Goal: Contribute content: Contribute content

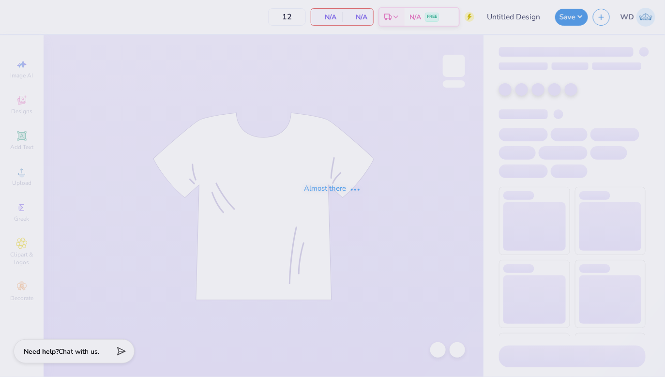
type input "White Logo Crew"
type input "15"
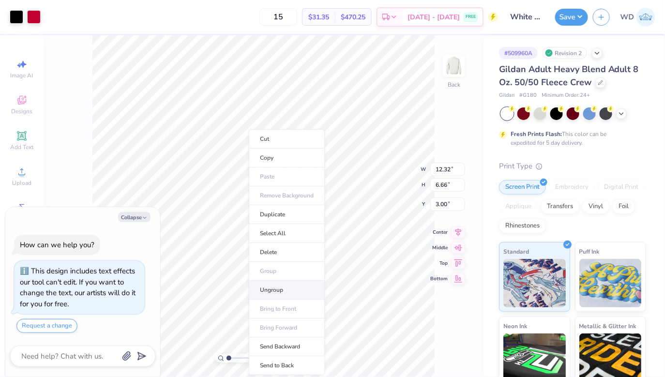
click at [276, 286] on li "Ungroup" at bounding box center [287, 290] width 76 height 19
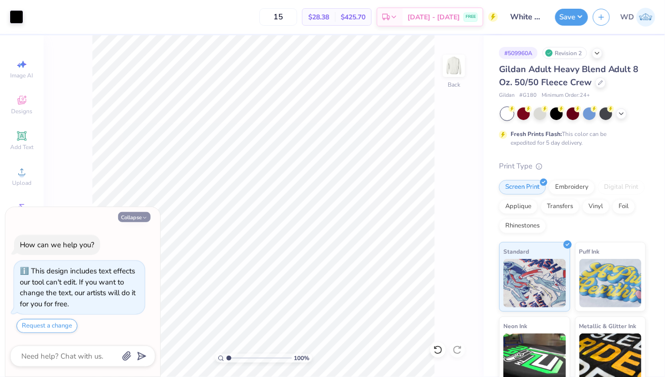
click at [132, 220] on button "Collapse" at bounding box center [134, 217] width 32 height 10
type textarea "x"
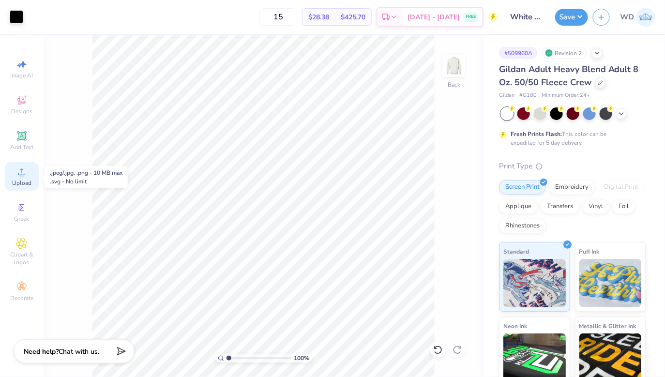
click at [24, 179] on div "Upload" at bounding box center [22, 176] width 34 height 29
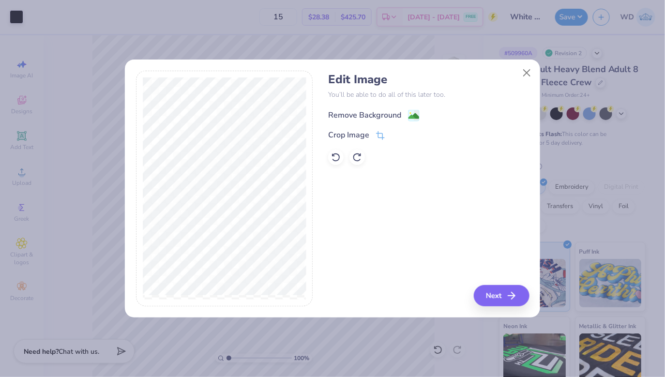
click at [393, 114] on div "Remove Background" at bounding box center [364, 115] width 73 height 12
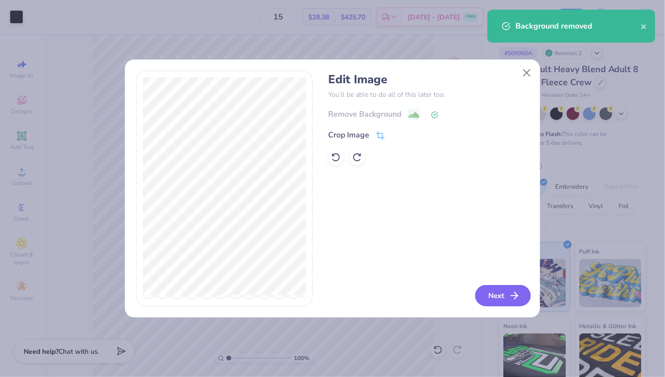
click at [491, 295] on button "Next" at bounding box center [503, 295] width 56 height 21
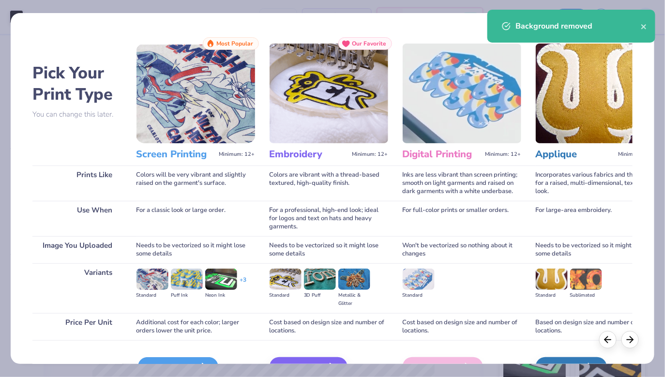
click at [159, 358] on div "Screen Print" at bounding box center [178, 366] width 80 height 19
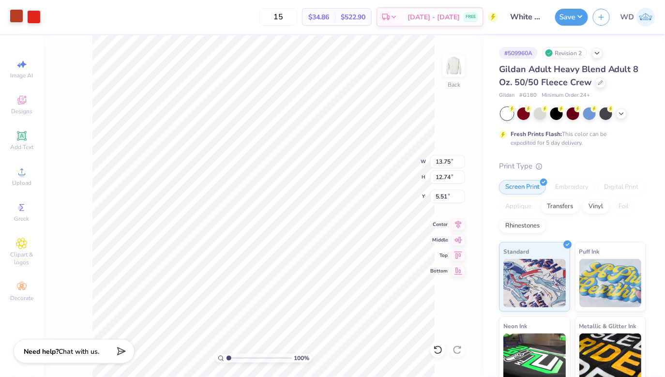
click at [18, 16] on div at bounding box center [17, 16] width 14 height 14
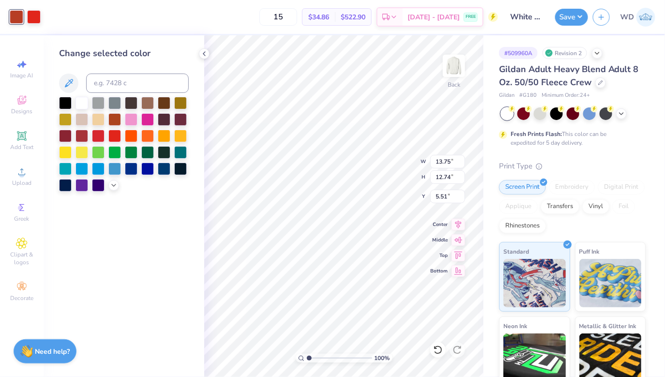
type input "3.10"
type input "2.87"
type input "4.85"
type input "3.50"
type input "3.24"
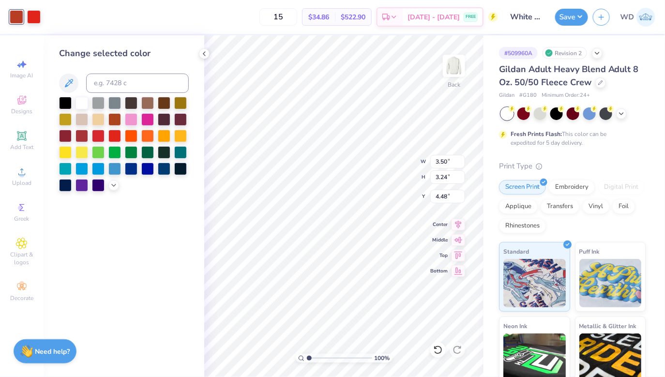
type input "4.32"
click at [459, 223] on icon at bounding box center [459, 223] width 14 height 12
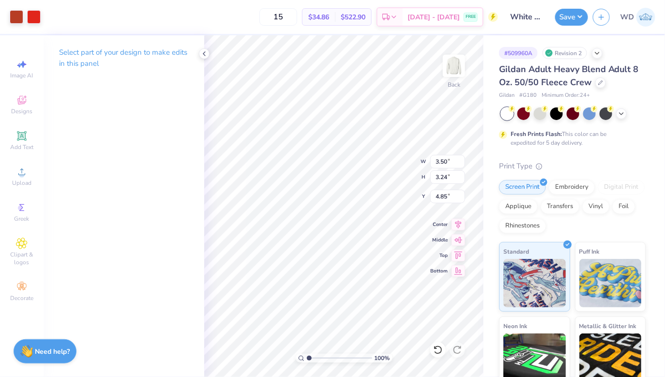
type input "4.85"
click at [32, 15] on div at bounding box center [34, 16] width 14 height 14
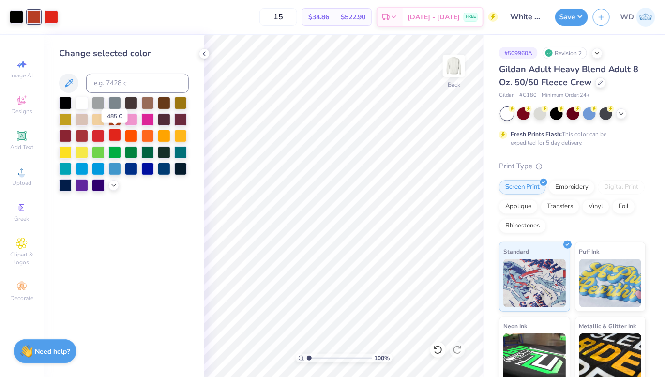
click at [119, 134] on div at bounding box center [114, 135] width 13 height 13
click at [109, 85] on input at bounding box center [137, 83] width 103 height 19
click at [208, 52] on icon at bounding box center [204, 54] width 8 height 8
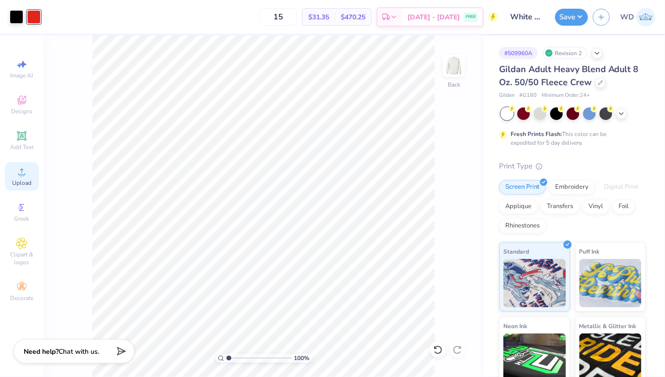
click at [23, 186] on span "Upload" at bounding box center [21, 183] width 19 height 8
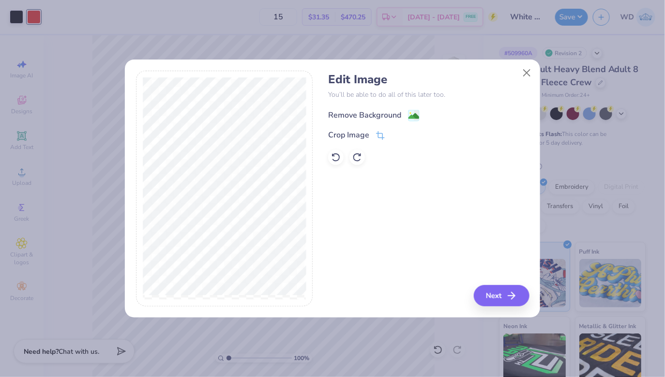
click at [412, 116] on image at bounding box center [414, 116] width 11 height 11
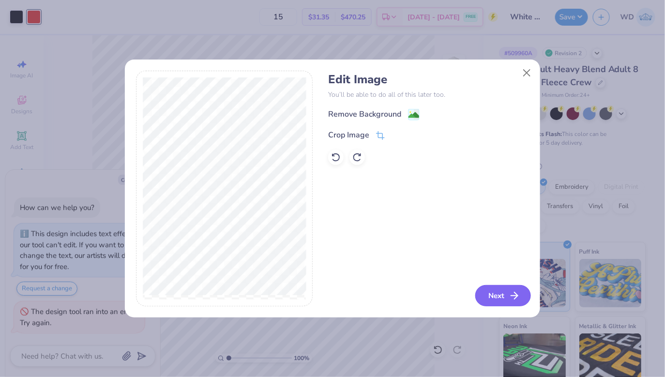
click at [504, 293] on button "Next" at bounding box center [503, 295] width 56 height 21
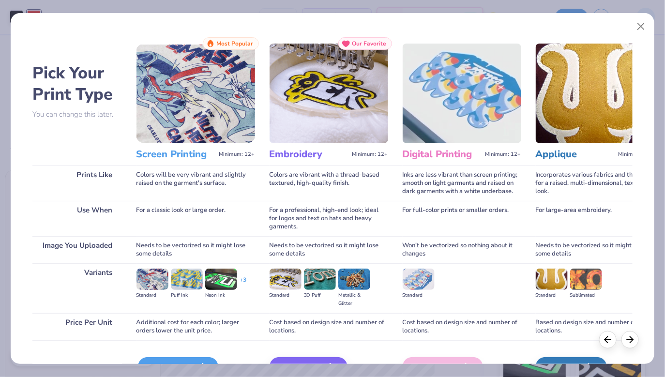
click at [187, 361] on div "Screen Print" at bounding box center [178, 366] width 80 height 19
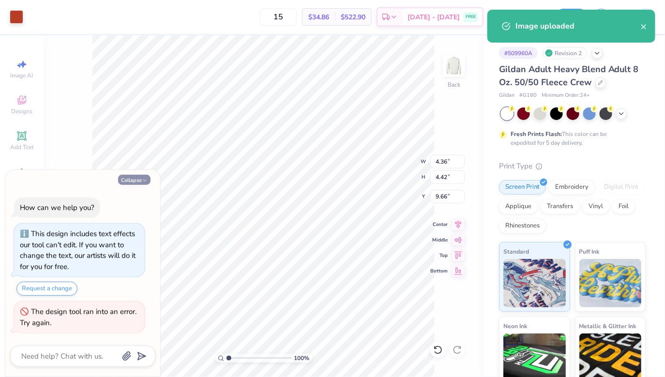
click at [143, 181] on icon "button" at bounding box center [145, 181] width 6 height 6
type textarea "x"
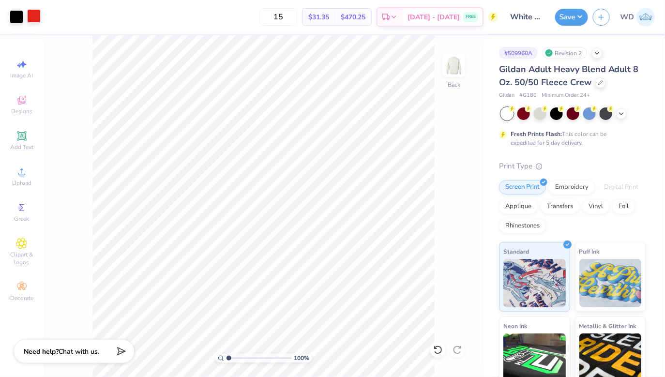
click at [35, 19] on div at bounding box center [34, 16] width 14 height 14
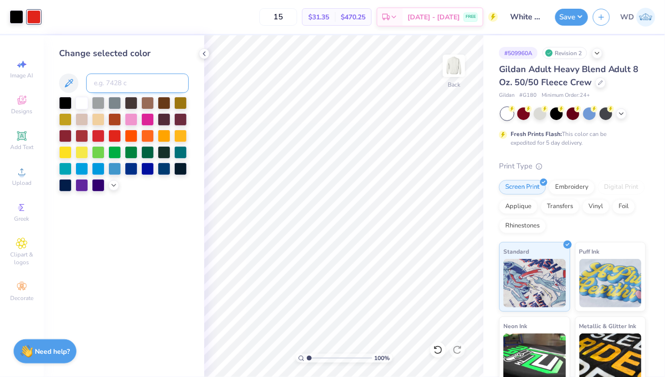
click at [98, 76] on input at bounding box center [137, 83] width 103 height 19
type input "200"
click at [203, 55] on icon at bounding box center [204, 54] width 8 height 8
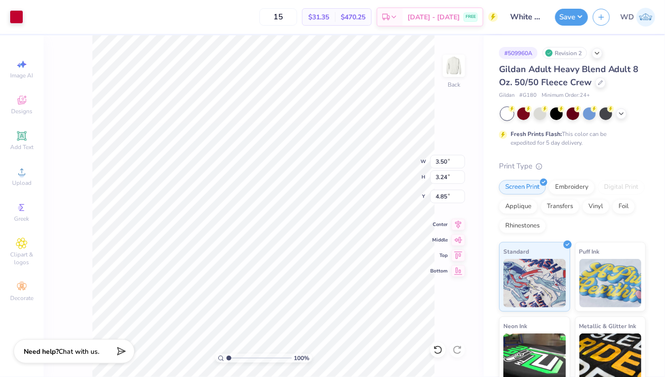
type input "4.63"
type input "4.85"
click at [563, 18] on button "Save" at bounding box center [571, 15] width 33 height 17
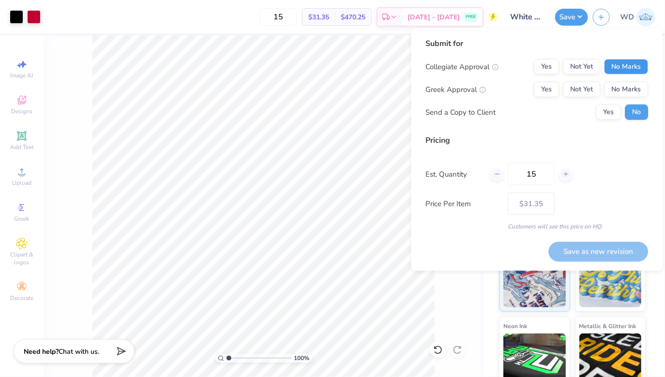
click at [626, 65] on button "No Marks" at bounding box center [627, 66] width 44 height 15
click at [550, 65] on button "Yes" at bounding box center [546, 66] width 25 height 15
click at [573, 67] on button "Not Yet" at bounding box center [581, 66] width 37 height 15
click at [637, 92] on button "No Marks" at bounding box center [627, 89] width 44 height 15
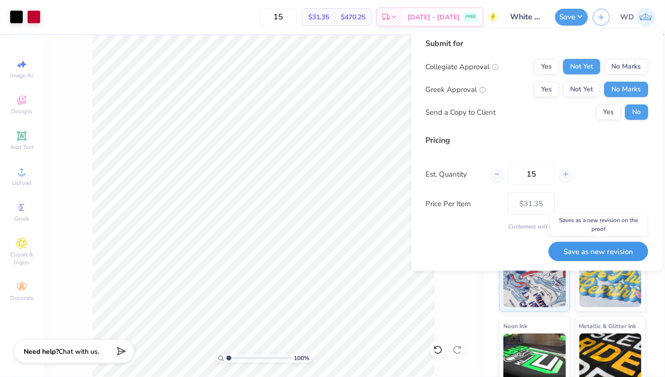
click at [595, 250] on button "Save as new revision" at bounding box center [599, 252] width 100 height 20
type input "$31.35"
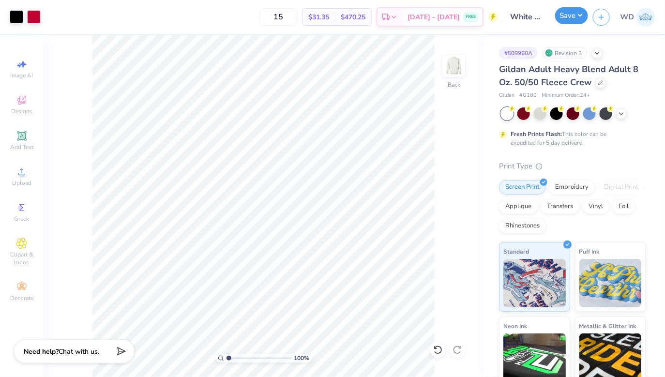
click at [576, 18] on button "Save" at bounding box center [571, 15] width 33 height 17
